Goal: Information Seeking & Learning: Check status

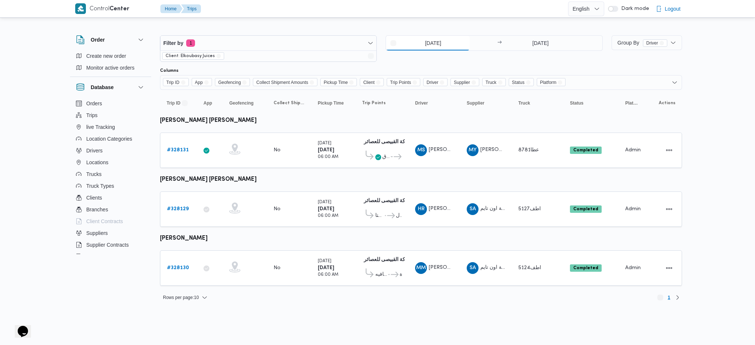
click at [423, 44] on input "30/7/2025" at bounding box center [428, 43] width 84 height 15
click at [290, 230] on td "Collect Shipment Amounts No" at bounding box center [289, 268] width 44 height 35
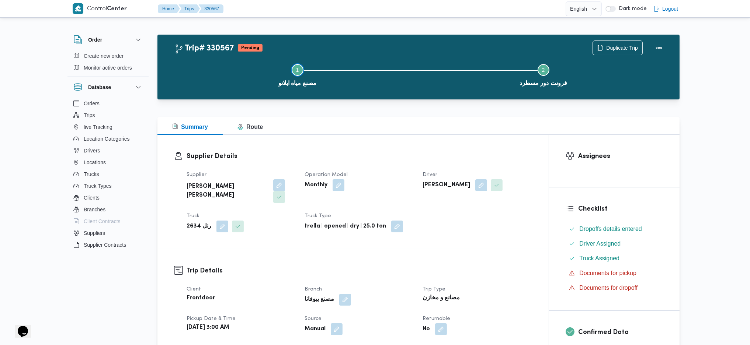
click at [300, 81] on span "مصنع مياه ايلانو" at bounding box center [297, 83] width 38 height 9
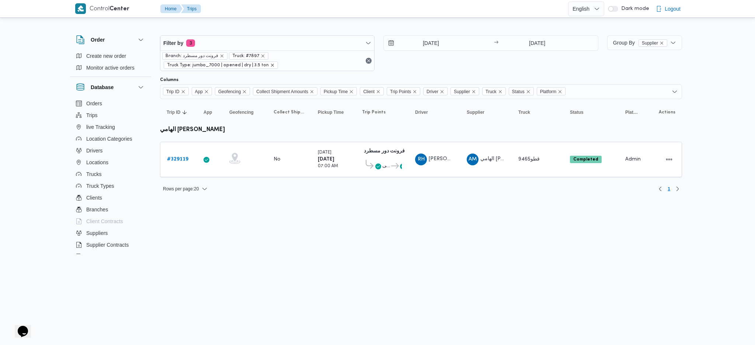
click at [271, 64] on icon "remove selected entity" at bounding box center [272, 65] width 3 height 3
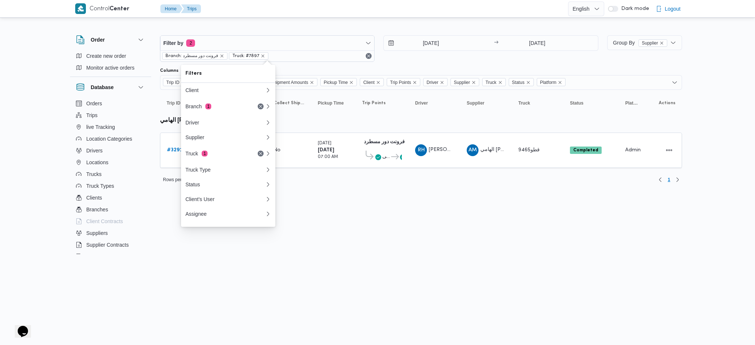
click at [256, 57] on span "Truck: #7897" at bounding box center [248, 56] width 33 height 7
click at [261, 55] on icon "remove selected entity" at bounding box center [263, 56] width 4 height 4
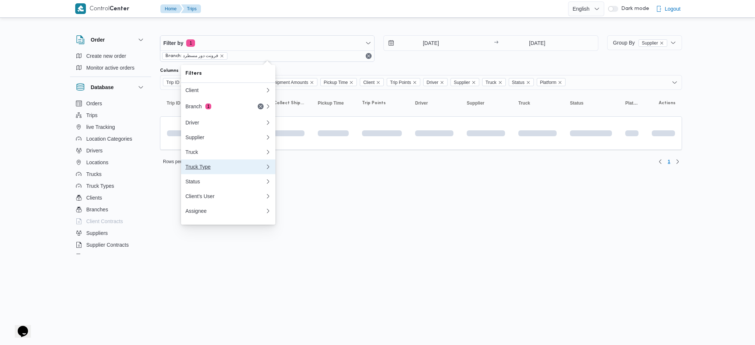
click at [225, 167] on div "Truck Type" at bounding box center [223, 167] width 77 height 6
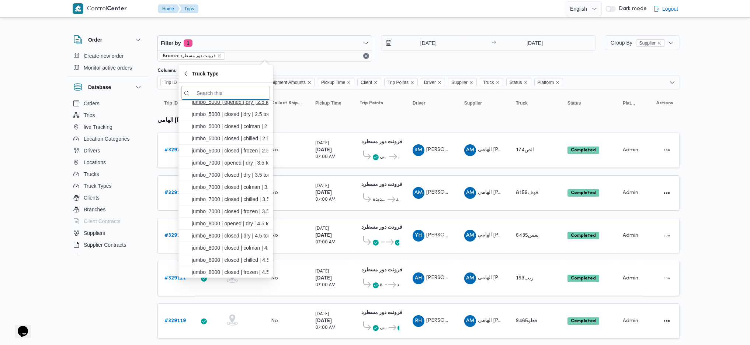
scroll to position [128, 0]
click at [238, 248] on span "trella | opened | dry | 25.0 ton" at bounding box center [230, 247] width 77 height 9
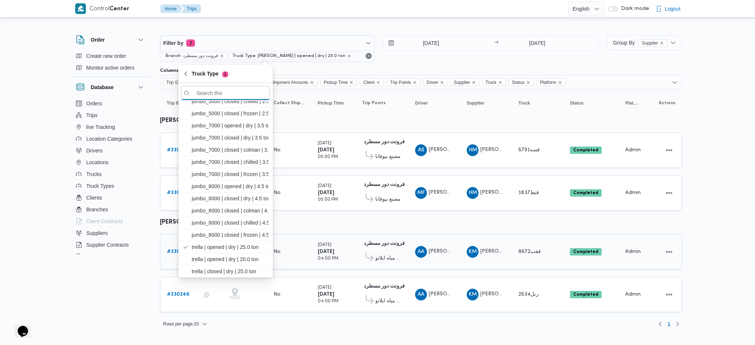
click at [334, 251] on b "[DATE]" at bounding box center [326, 252] width 17 height 5
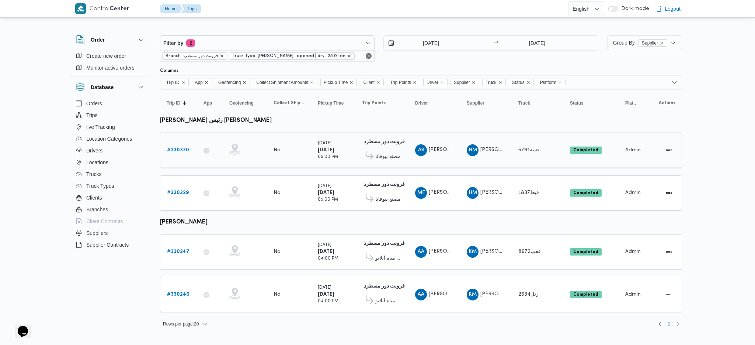
click at [183, 148] on b "# 330330" at bounding box center [178, 150] width 22 height 5
click at [438, 39] on input "[DATE]" at bounding box center [426, 43] width 84 height 15
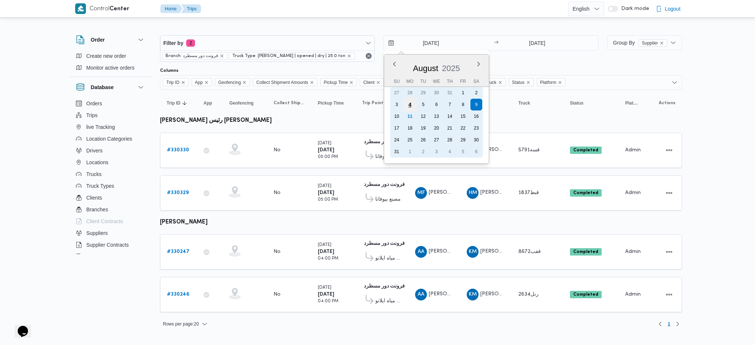
click at [411, 104] on div "4" at bounding box center [410, 105] width 14 height 14
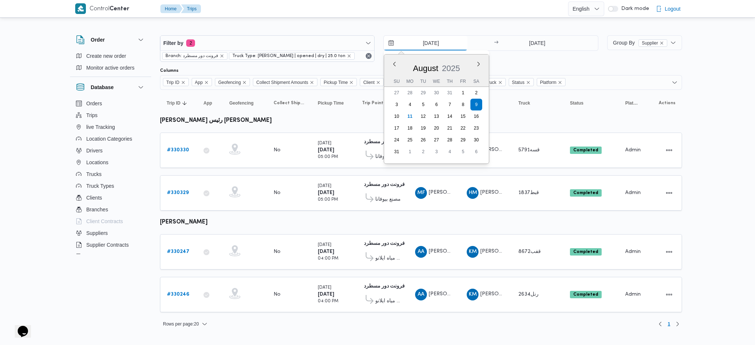
type input "4/8/2025"
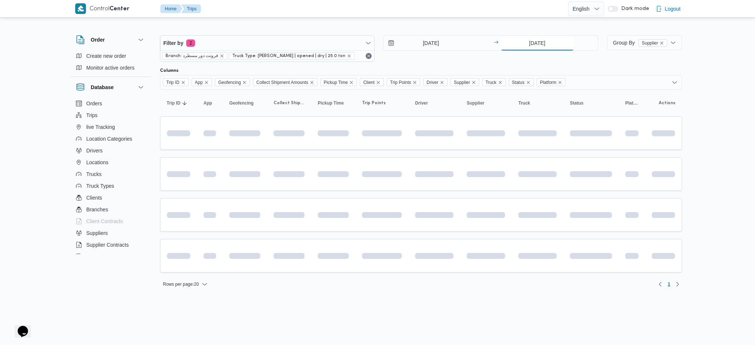
click at [546, 47] on input "[DATE]" at bounding box center [537, 43] width 73 height 15
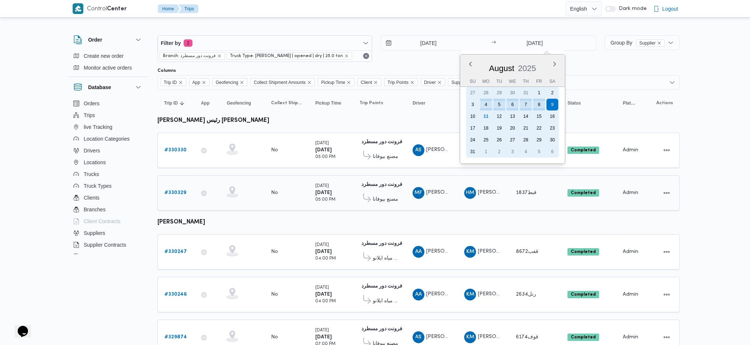
click at [481, 105] on div "4" at bounding box center [486, 105] width 12 height 12
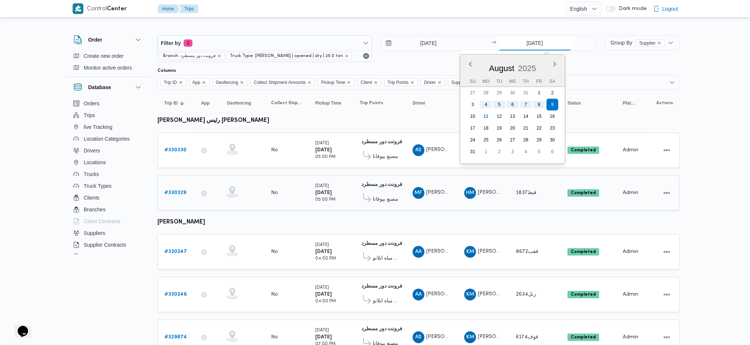
type input "4/8/2025"
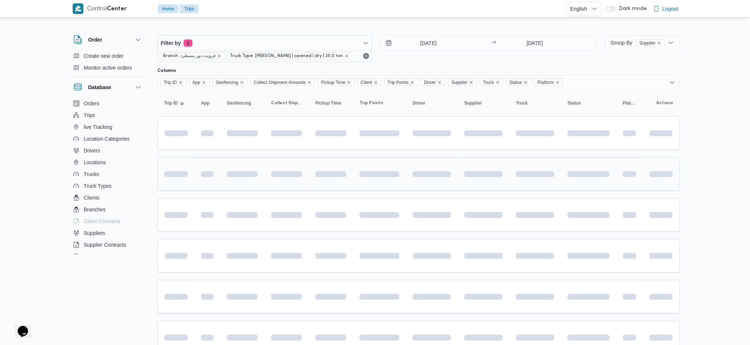
click at [387, 188] on td at bounding box center [379, 174] width 53 height 34
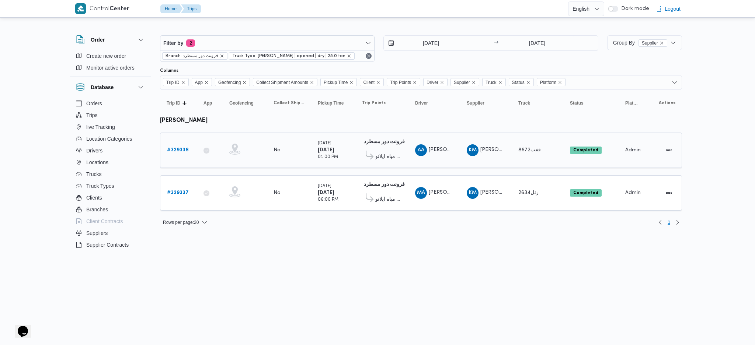
click at [179, 148] on b "# 329338" at bounding box center [178, 150] width 22 height 5
click at [422, 50] on div "4/8/2025 → 4/8/2025" at bounding box center [490, 42] width 215 height 15
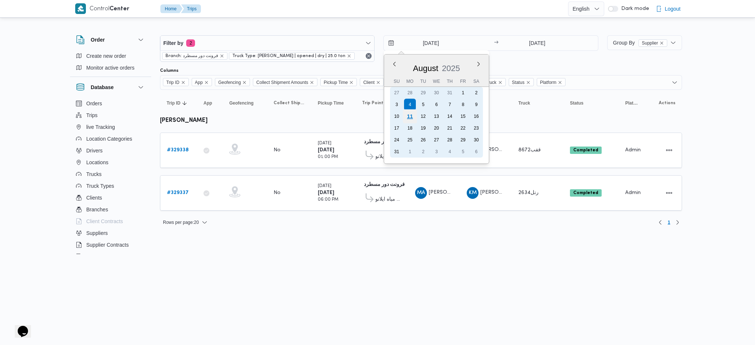
click at [409, 109] on div "11" at bounding box center [410, 116] width 14 height 14
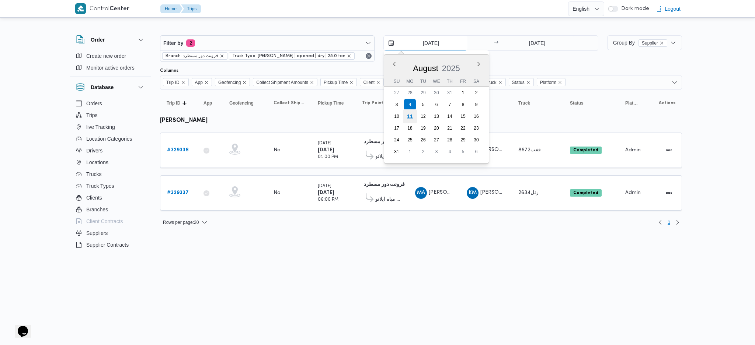
type input "11/8/2025"
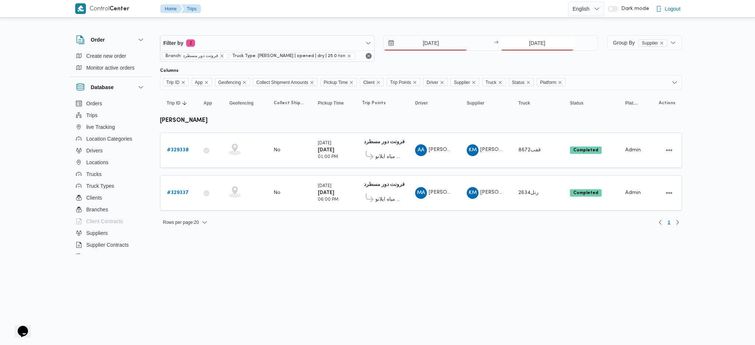
click at [536, 42] on input "4/8/2025" at bounding box center [537, 43] width 73 height 15
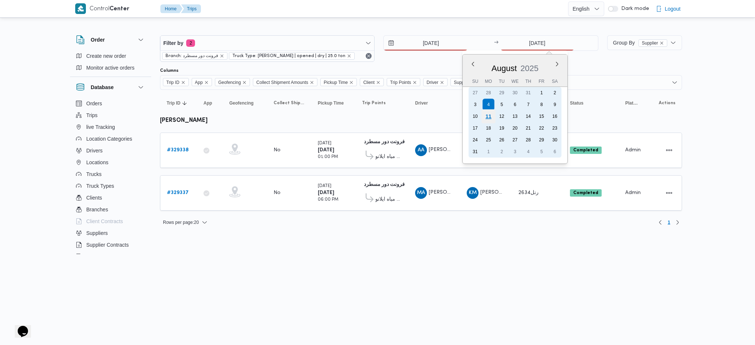
click at [489, 109] on div "11" at bounding box center [488, 116] width 14 height 14
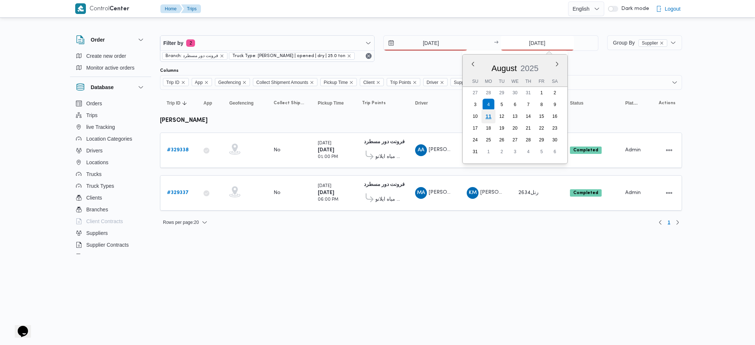
type input "11/8/2025"
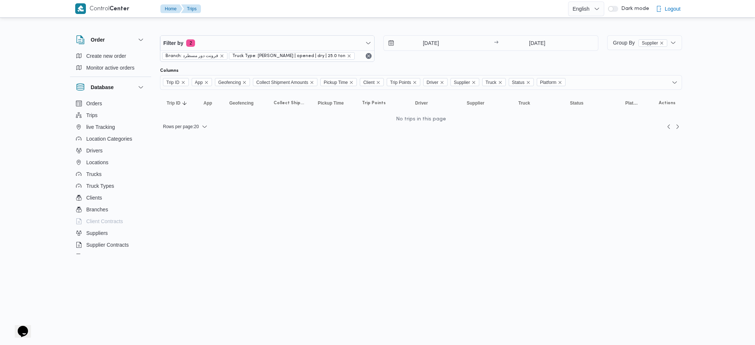
click at [421, 160] on html "Control Center Home Trips English عربي Dark mode Logout Order Create new order …" at bounding box center [377, 172] width 755 height 345
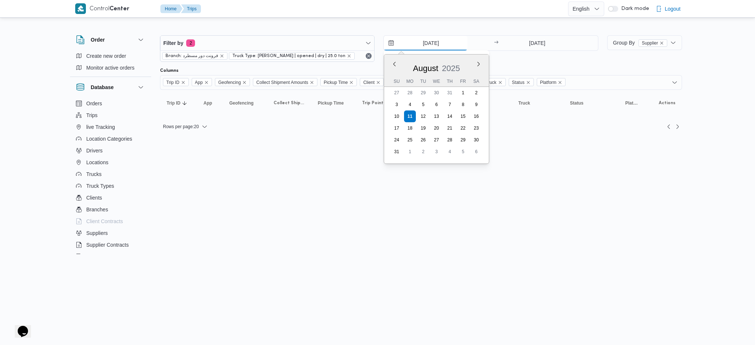
click at [416, 43] on input "11/8/2025" at bounding box center [426, 43] width 84 height 15
click at [294, 172] on html "Control Center Home Trips English عربي Dark mode Logout Order Create new order …" at bounding box center [377, 172] width 755 height 345
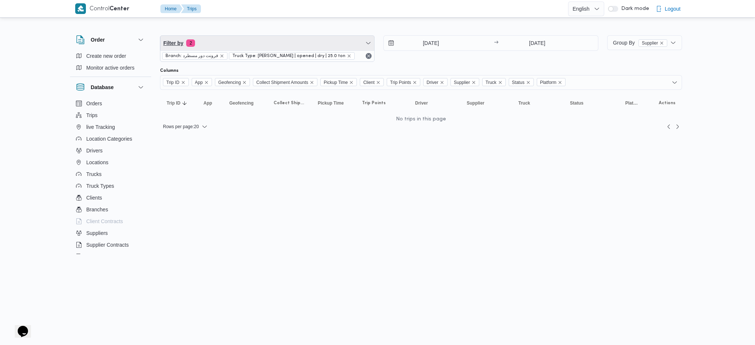
click at [215, 41] on span "Filter by 2" at bounding box center [267, 43] width 214 height 15
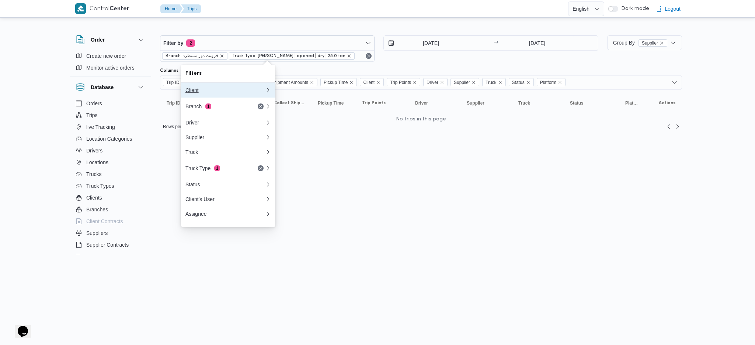
click at [225, 84] on button "Client" at bounding box center [228, 90] width 94 height 15
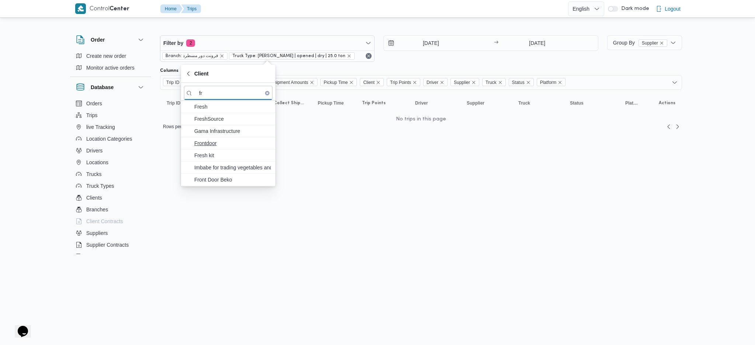
type input "fr"
click at [212, 139] on span "Frontdoor" at bounding box center [232, 143] width 77 height 9
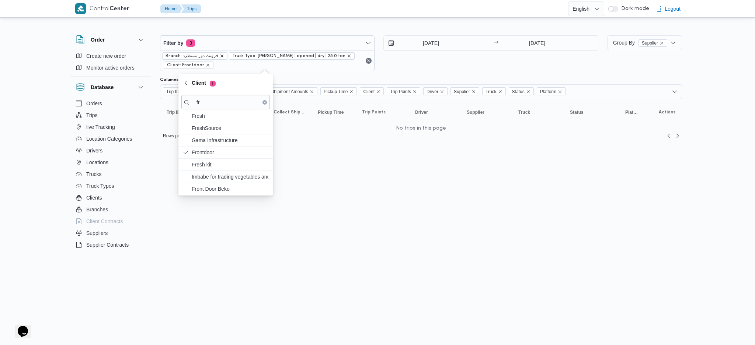
click at [220, 56] on icon "remove selected entity" at bounding box center [221, 56] width 3 height 3
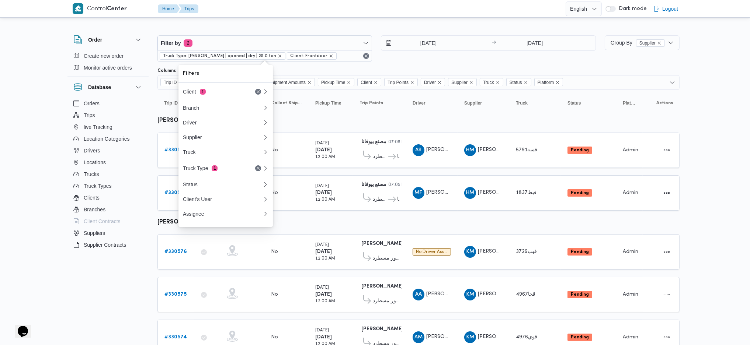
click at [339, 272] on table "Trip ID Click to sort in ascending order App Click to sort in ascending order G…" at bounding box center [418, 333] width 522 height 487
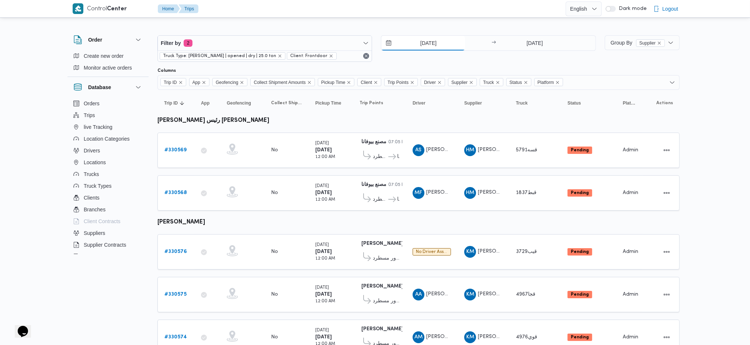
click at [406, 37] on input "11/8/2025" at bounding box center [423, 43] width 84 height 15
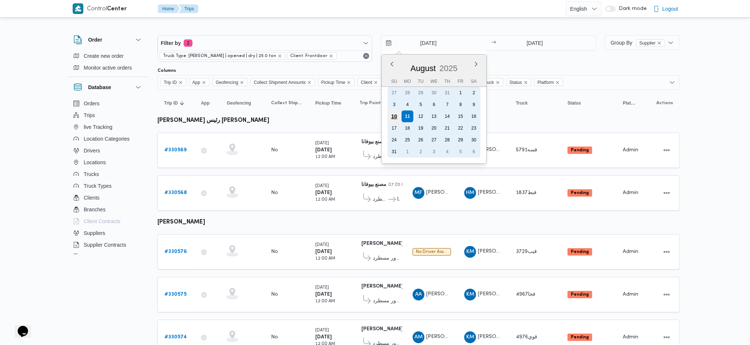
click at [394, 112] on div "10" at bounding box center [394, 116] width 14 height 14
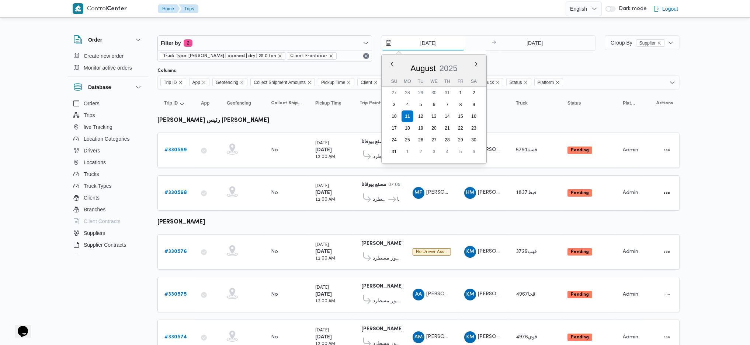
type input "10/8/2025"
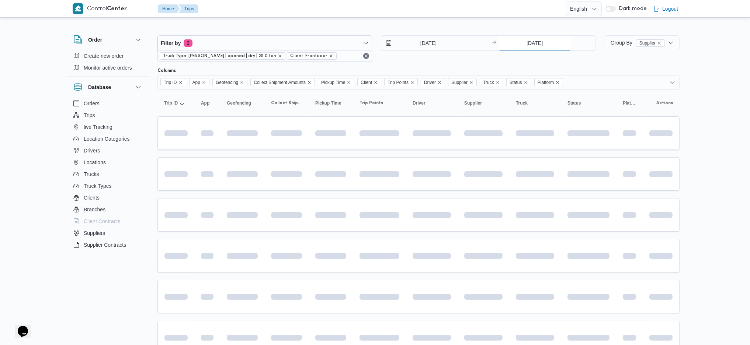
click at [526, 42] on input "11/8/2025" at bounding box center [534, 43] width 73 height 15
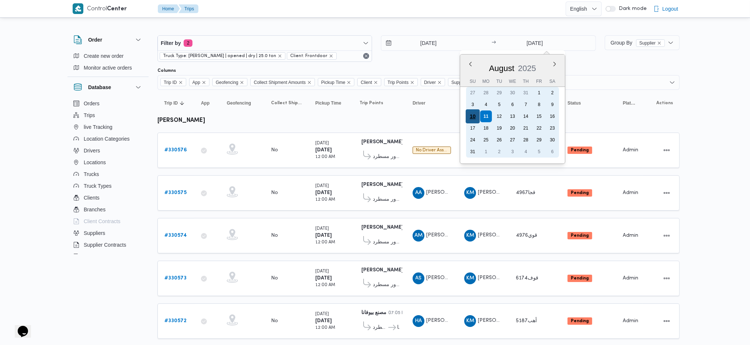
click at [469, 118] on div "10" at bounding box center [472, 116] width 14 height 14
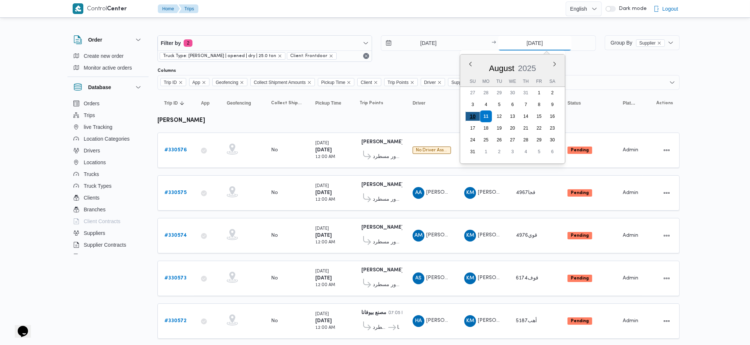
type input "10/8/2025"
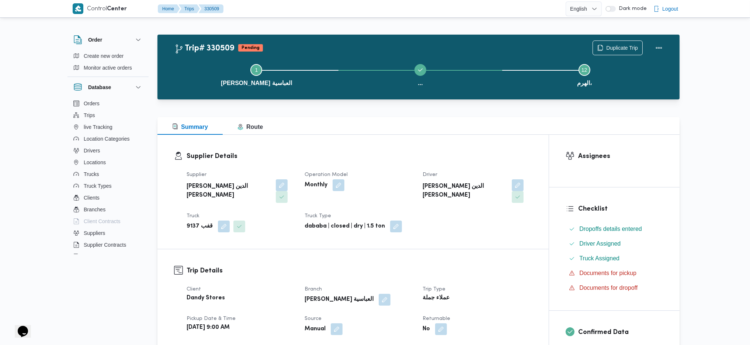
drag, startPoint x: 470, startPoint y: 124, endPoint x: 552, endPoint y: 1, distance: 147.4
click at [470, 124] on div "Summary Route" at bounding box center [418, 126] width 522 height 18
